Goal: Check status: Check status

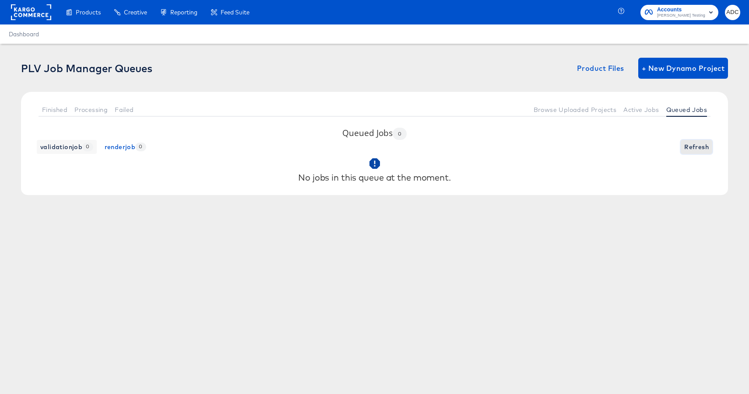
click at [693, 150] on span "Refresh" at bounding box center [696, 147] width 25 height 11
click at [638, 111] on span "Active Jobs" at bounding box center [640, 109] width 35 height 7
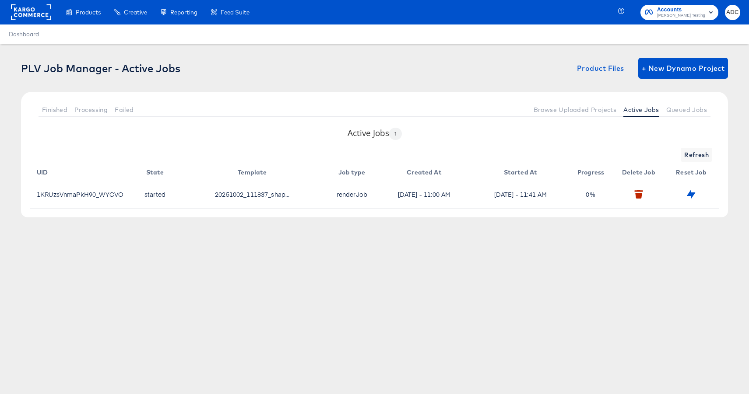
click at [632, 200] on td at bounding box center [640, 194] width 53 height 28
click at [641, 194] on icon "button" at bounding box center [638, 196] width 7 height 6
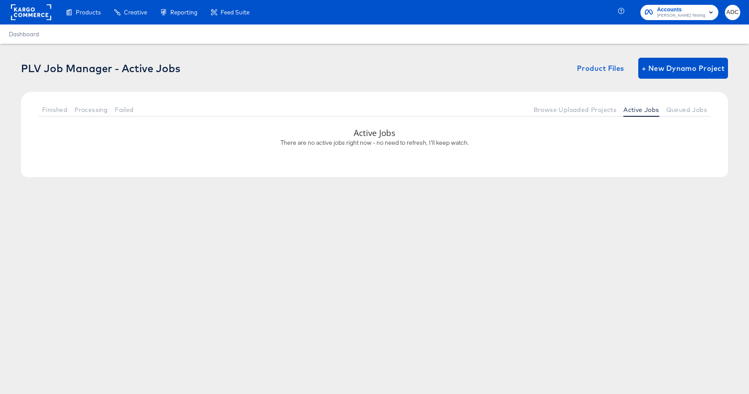
click at [21, 14] on rect at bounding box center [31, 12] width 40 height 16
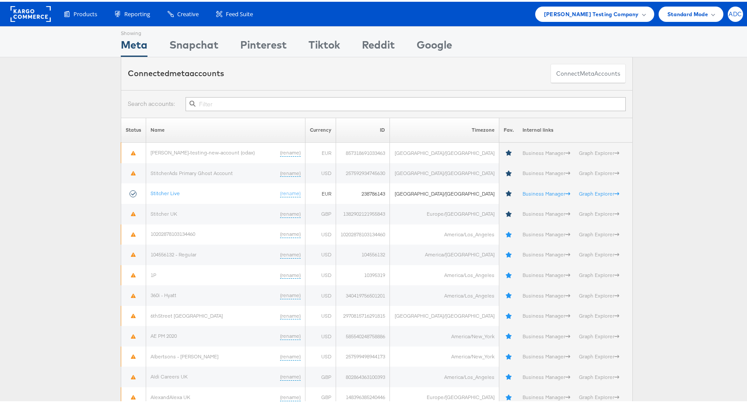
click at [730, 11] on span "ADC" at bounding box center [735, 13] width 13 height 6
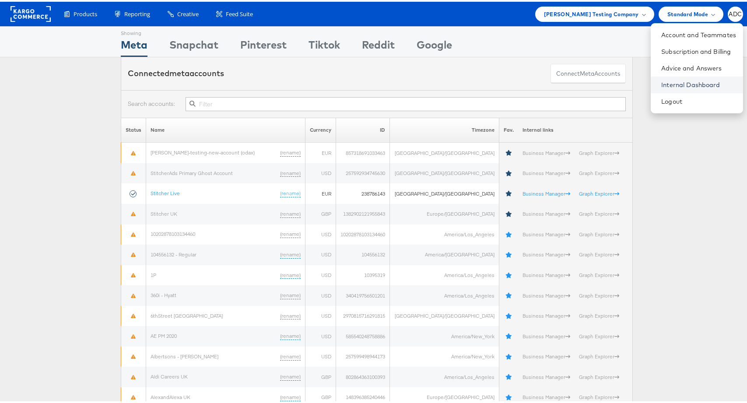
click at [663, 83] on link "Internal Dashboard" at bounding box center [698, 83] width 75 height 9
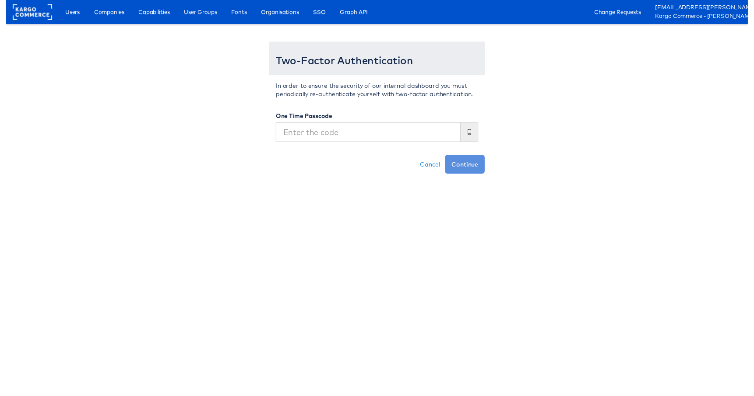
click at [318, 136] on input "text" at bounding box center [368, 134] width 188 height 20
type input "146439"
click at [479, 173] on button "Continue" at bounding box center [466, 167] width 40 height 19
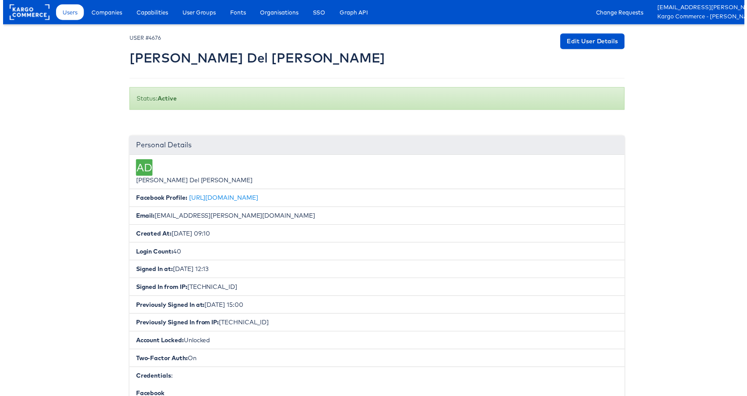
click at [241, 56] on h2 "[PERSON_NAME] Del [PERSON_NAME]" at bounding box center [256, 58] width 258 height 14
click at [241, 56] on h2 "Antonio Del Castillio" at bounding box center [256, 58] width 258 height 14
click at [247, 57] on h2 "Antonio Del Castillio" at bounding box center [256, 58] width 258 height 14
click at [246, 57] on h2 "Antonio Del Castillio" at bounding box center [256, 58] width 258 height 14
drag, startPoint x: 180, startPoint y: 57, endPoint x: 190, endPoint y: 57, distance: 9.6
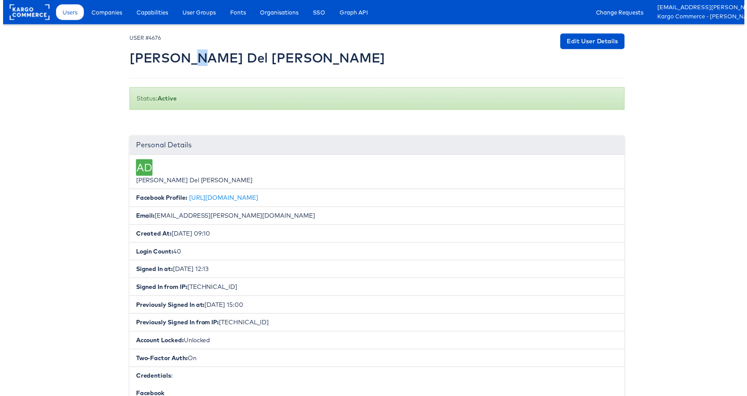
click at [189, 57] on h2 "Antonio Del Castillio" at bounding box center [256, 58] width 258 height 14
click at [109, 18] on link "Companies" at bounding box center [105, 12] width 44 height 16
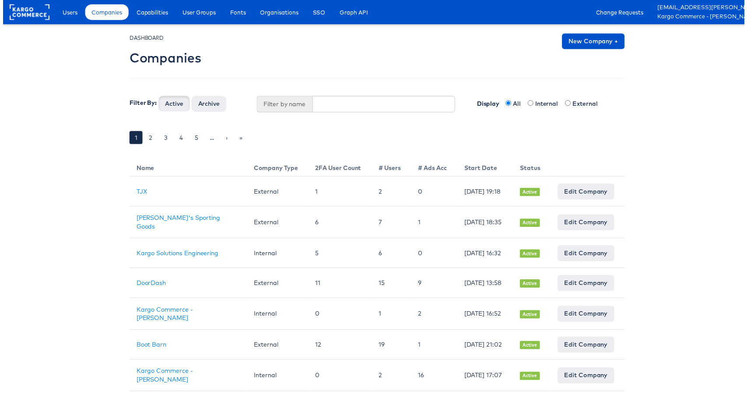
click at [319, 95] on div "DASHBOARD Companies New Company + Filter By: Active Archive Filter by name Disp…" at bounding box center [376, 96] width 499 height 124
click at [332, 107] on input "text" at bounding box center [384, 105] width 144 height 17
type input "cars"
click at [157, 97] on button "Active" at bounding box center [173, 105] width 32 height 16
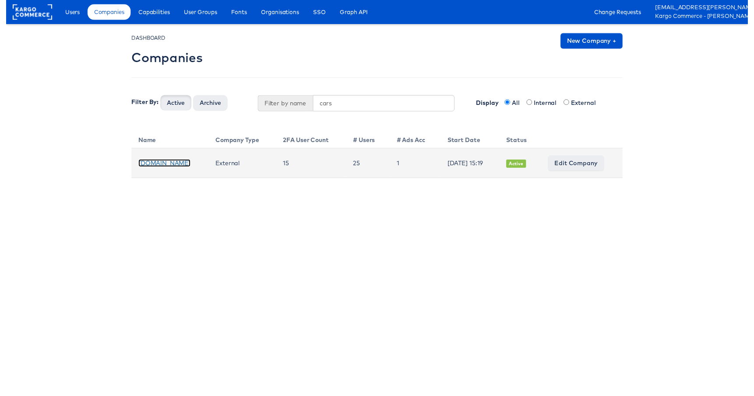
click at [157, 165] on link "[DOMAIN_NAME]" at bounding box center [160, 166] width 53 height 8
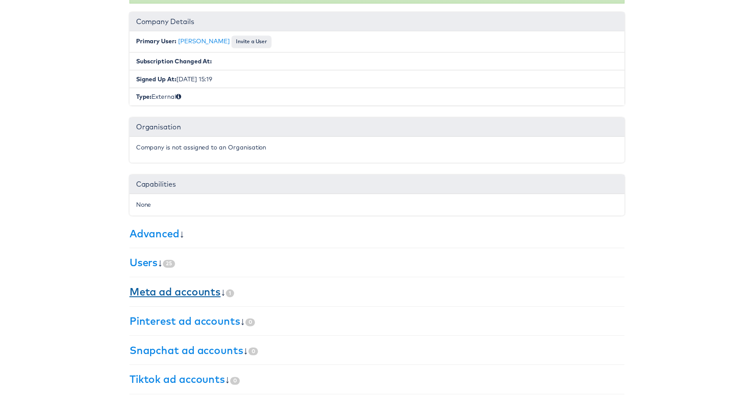
scroll to position [117, 0]
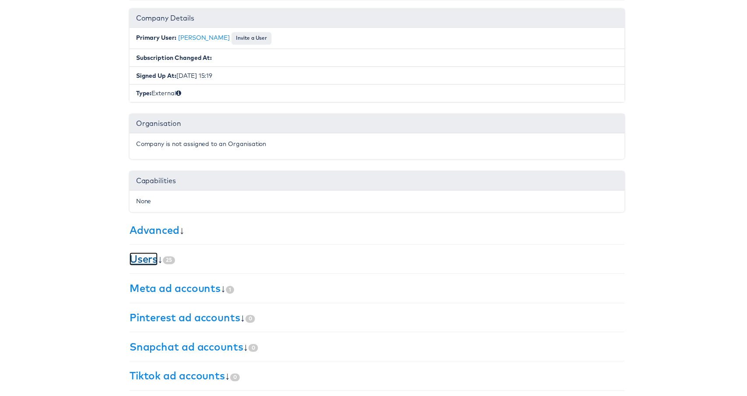
click at [137, 258] on link "Users" at bounding box center [141, 261] width 28 height 13
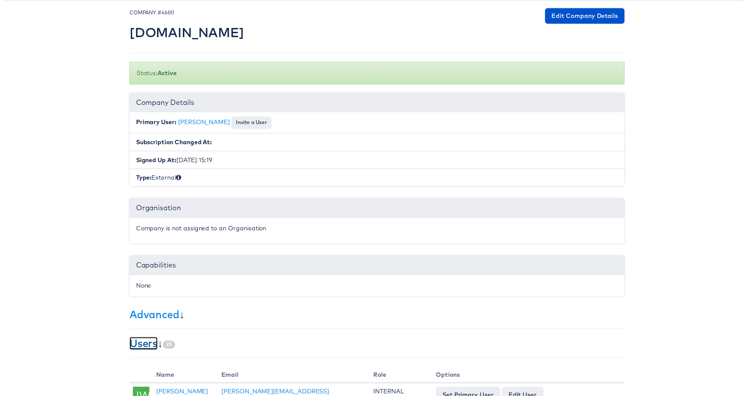
scroll to position [0, 0]
